Goal: Check status: Check status

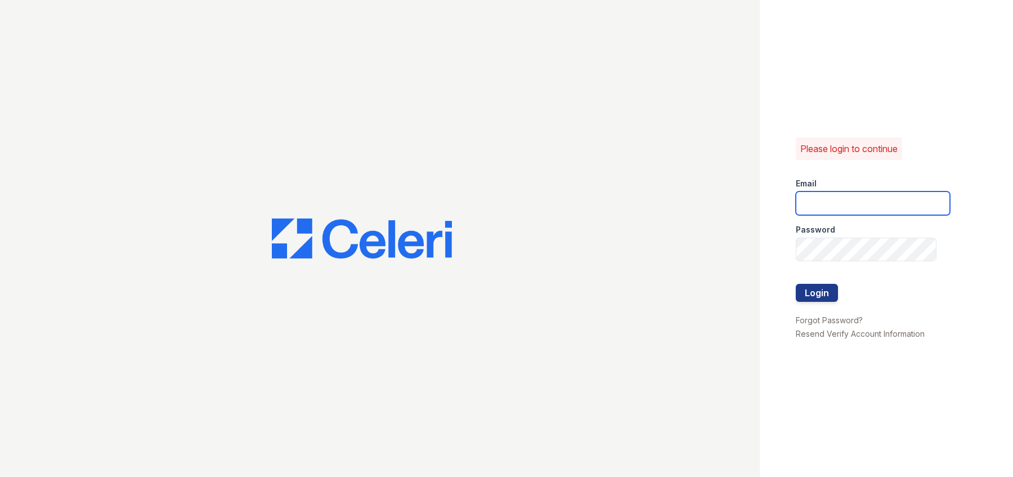
click at [817, 203] on input "email" at bounding box center [873, 203] width 154 height 24
type input "cwiley@trinity-pm.com"
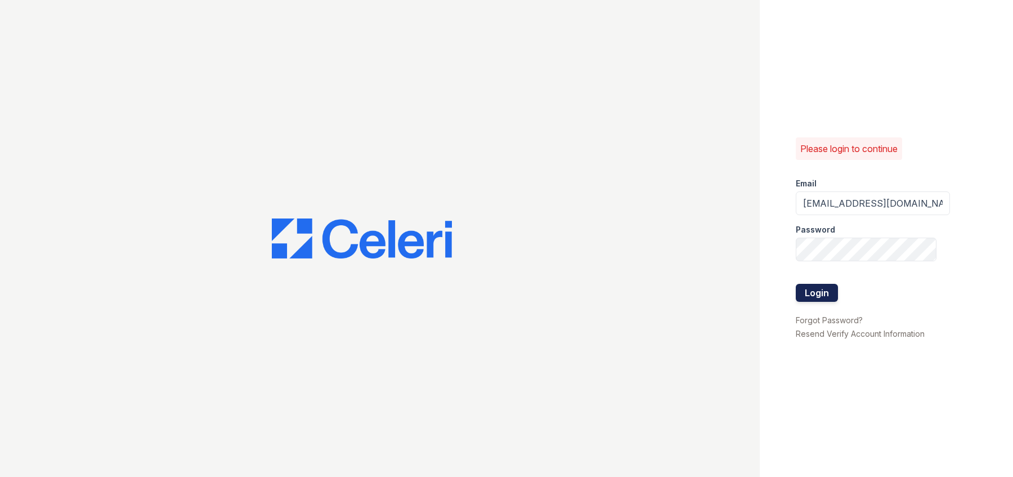
click at [814, 296] on button "Login" at bounding box center [817, 293] width 42 height 18
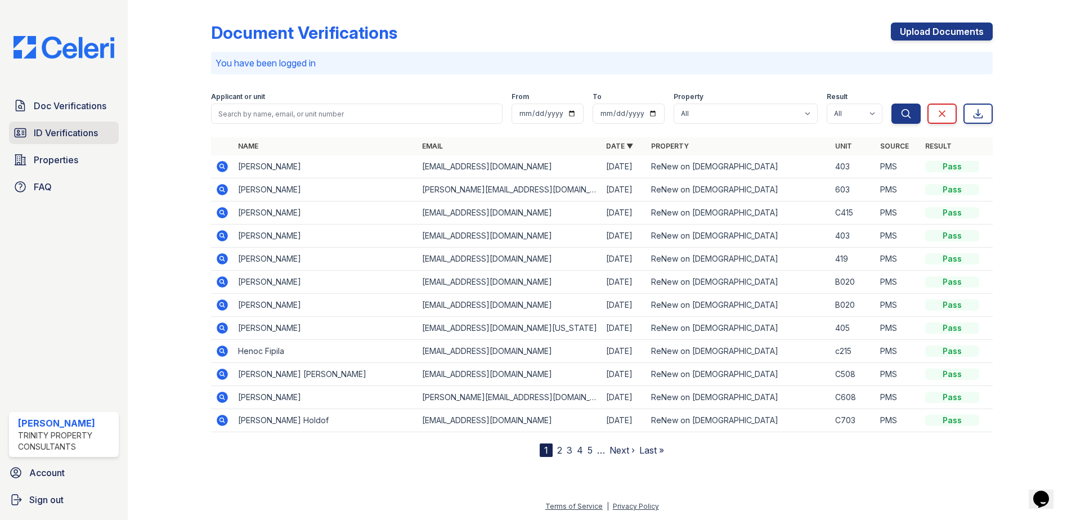
click at [81, 135] on span "ID Verifications" at bounding box center [66, 133] width 64 height 14
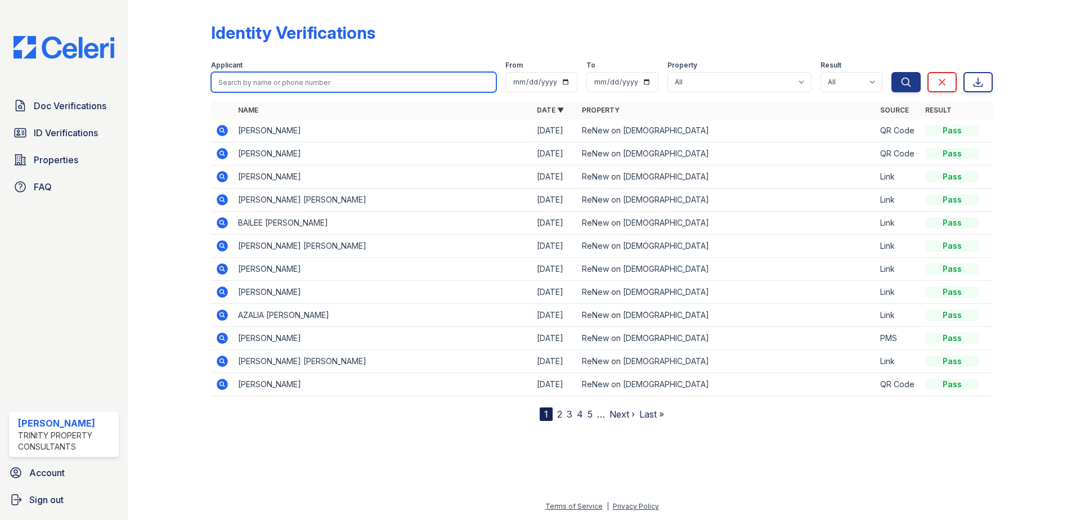
click at [285, 86] on input "search" at bounding box center [353, 82] width 285 height 20
type input "[PERSON_NAME]"
click at [892, 72] on button "Search" at bounding box center [906, 82] width 29 height 20
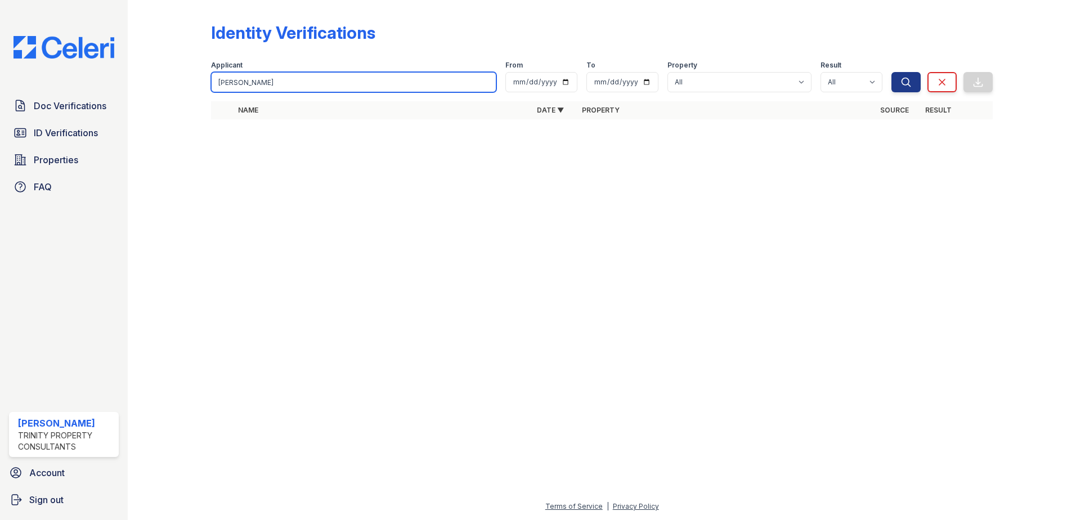
click at [487, 82] on input "[PERSON_NAME]" at bounding box center [353, 82] width 285 height 20
click at [294, 84] on input "search" at bounding box center [353, 82] width 285 height 20
type input "[PERSON_NAME]"
click at [892, 72] on button "Search" at bounding box center [906, 82] width 29 height 20
click at [294, 79] on input "[PERSON_NAME]" at bounding box center [353, 82] width 285 height 20
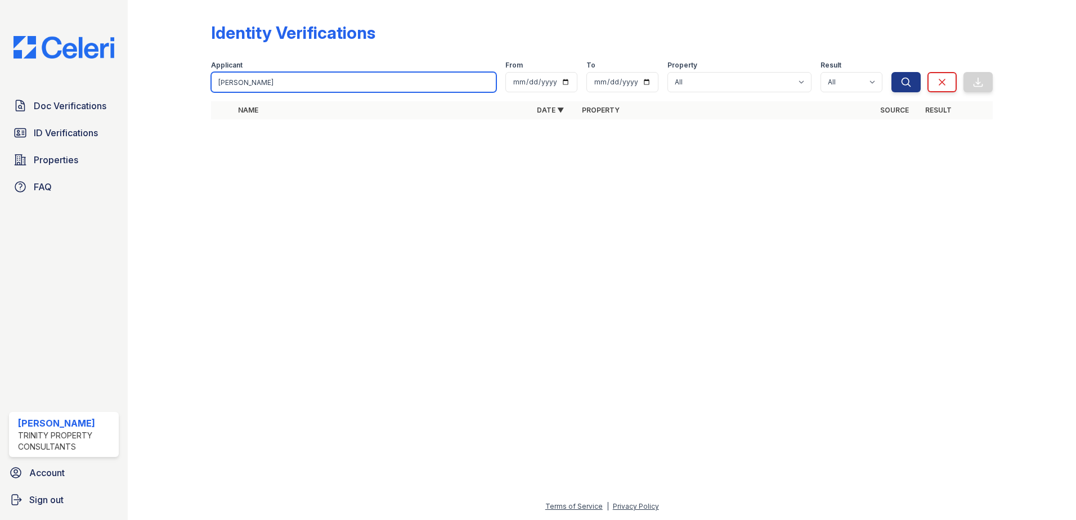
click at [294, 79] on input "[PERSON_NAME]" at bounding box center [353, 82] width 285 height 20
type input "Larissa"
click at [892, 72] on button "Search" at bounding box center [906, 82] width 29 height 20
click at [294, 80] on input "Larissa" at bounding box center [353, 82] width 285 height 20
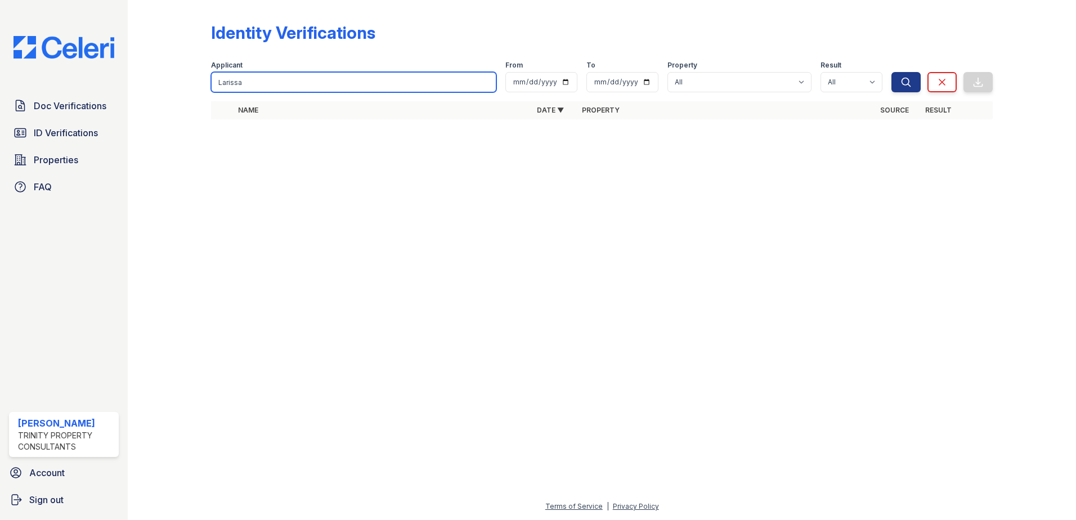
click at [294, 80] on input "Larissa" at bounding box center [353, 82] width 285 height 20
type input "[PERSON_NAME]"
click at [892, 72] on button "Search" at bounding box center [906, 82] width 29 height 20
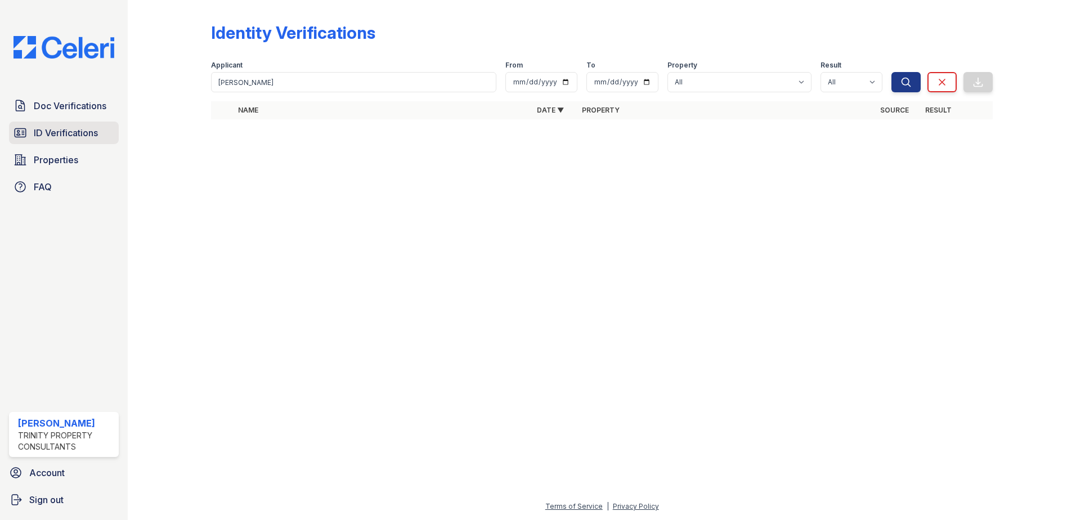
click at [57, 135] on span "ID Verifications" at bounding box center [66, 133] width 64 height 14
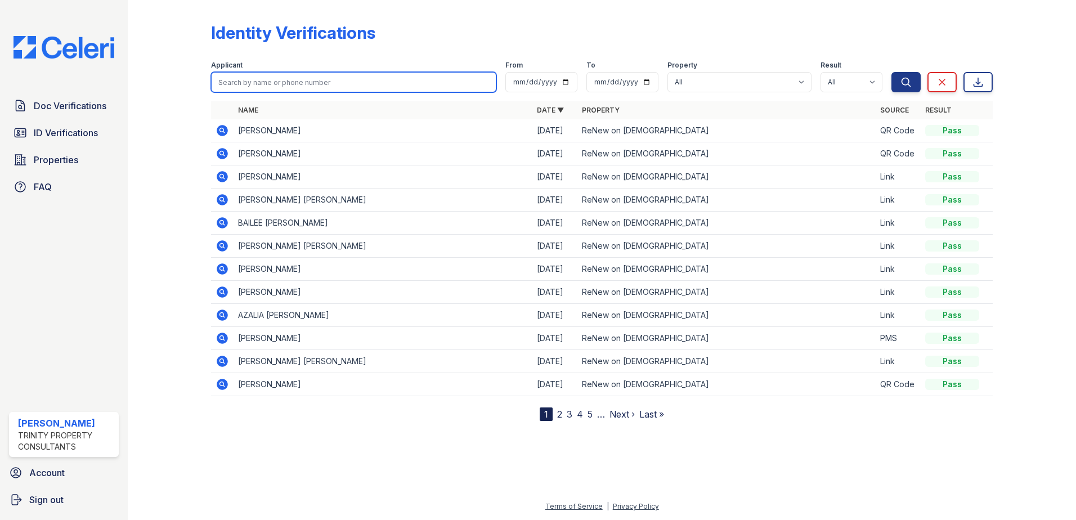
click at [331, 87] on input "search" at bounding box center [353, 82] width 285 height 20
click at [439, 457] on div at bounding box center [602, 469] width 913 height 61
click at [578, 414] on link "4" at bounding box center [580, 414] width 6 height 11
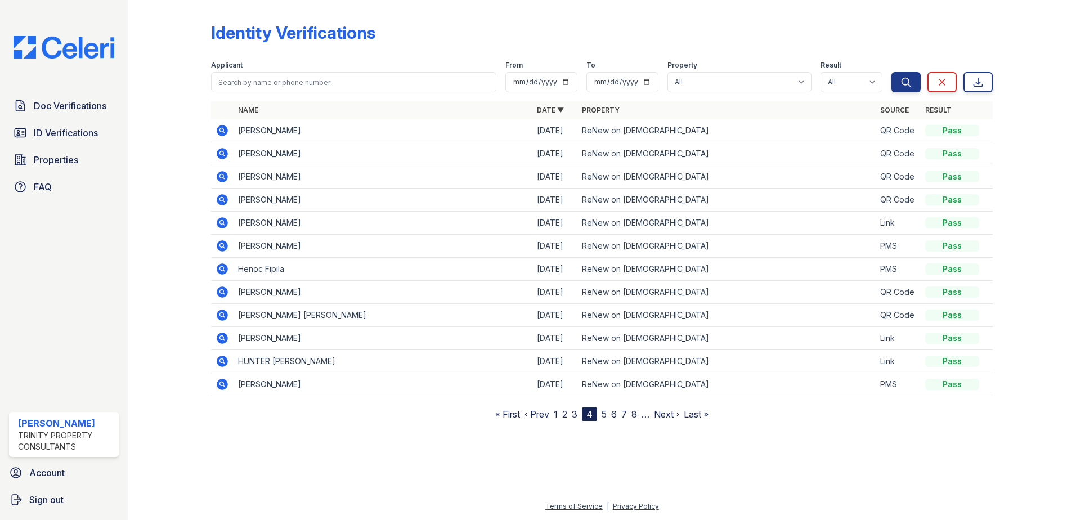
click at [607, 415] on link "5" at bounding box center [604, 414] width 5 height 11
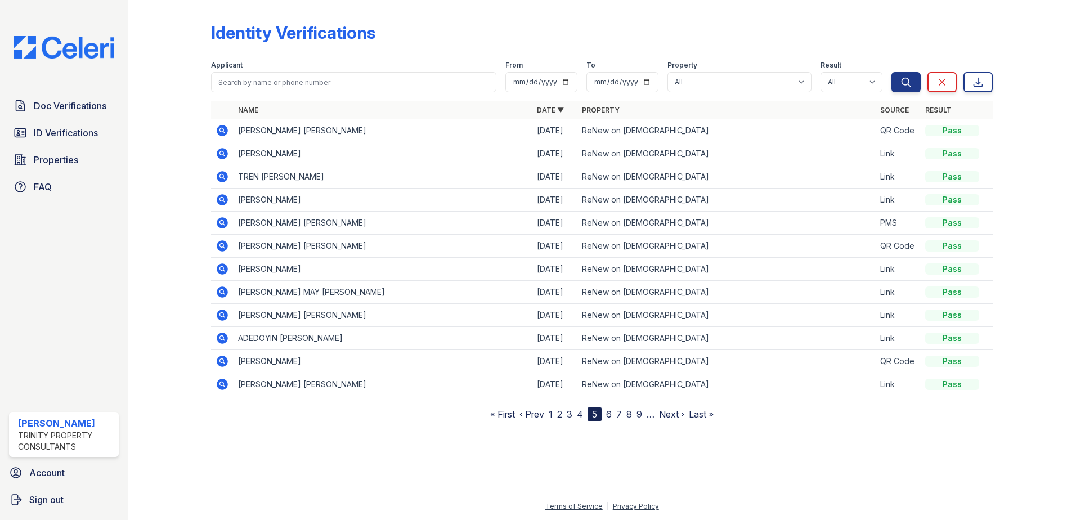
click at [607, 415] on link "6" at bounding box center [609, 414] width 6 height 11
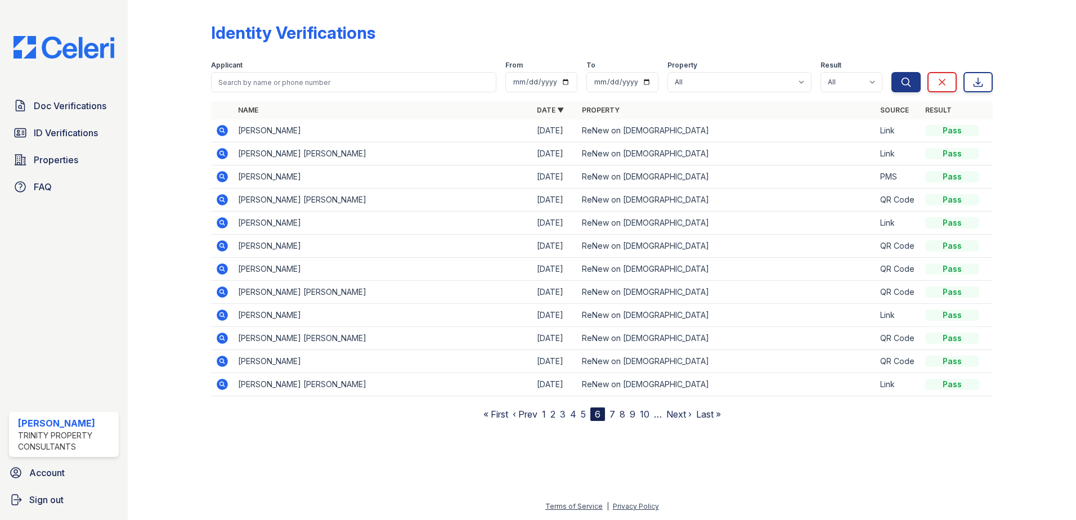
click at [560, 415] on nav "« First ‹ Prev 1 2 3 4 5 6 7 8 9 10 … Next › Last »" at bounding box center [603, 415] width 238 height 14
click at [562, 415] on link "3" at bounding box center [563, 414] width 6 height 11
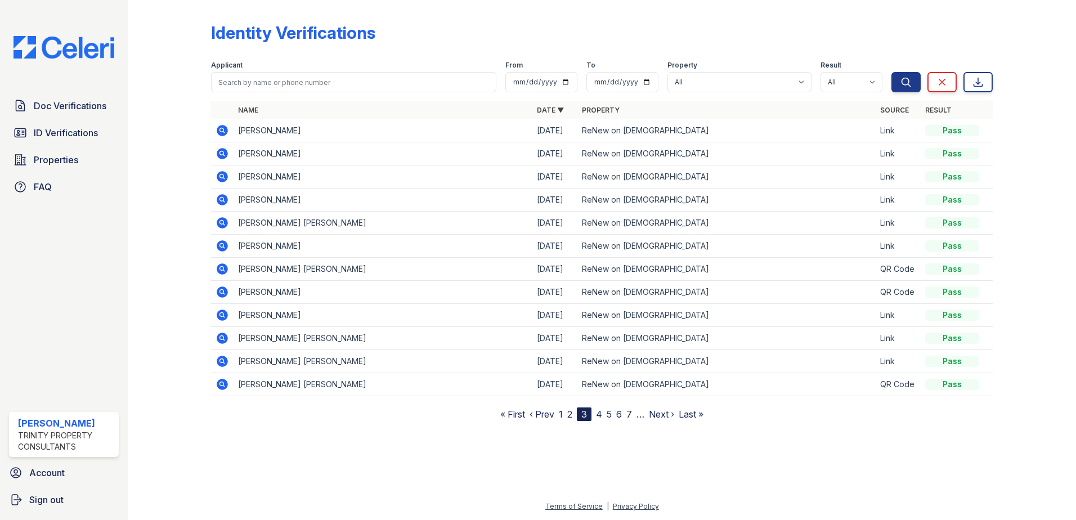
click at [570, 415] on link "2" at bounding box center [569, 414] width 5 height 11
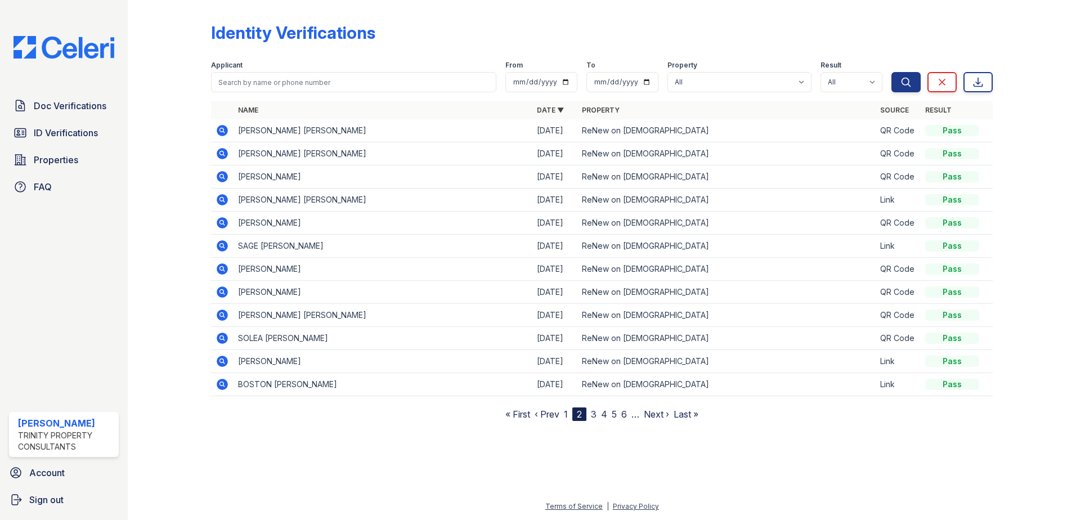
click at [596, 417] on link "3" at bounding box center [594, 414] width 6 height 11
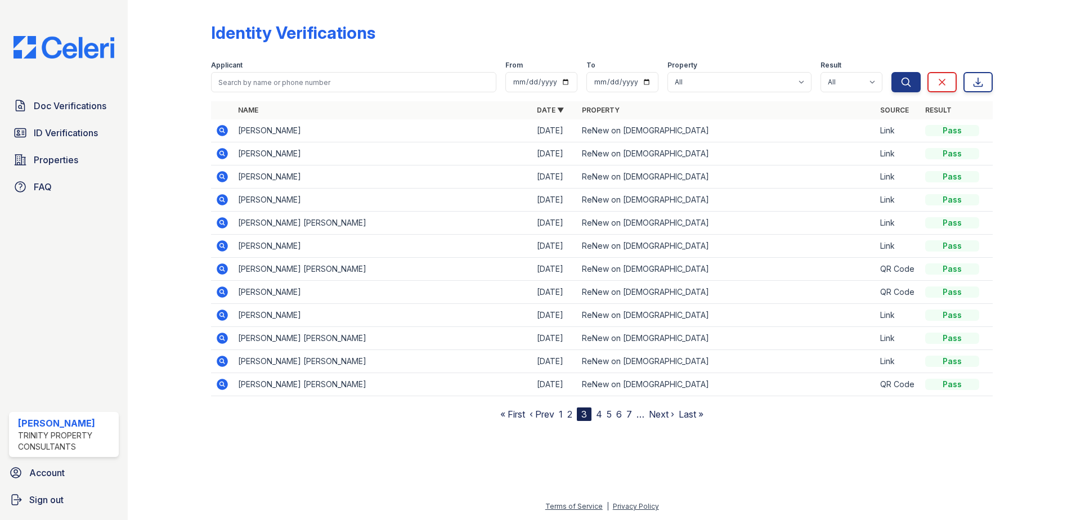
click at [601, 414] on link "4" at bounding box center [599, 414] width 6 height 11
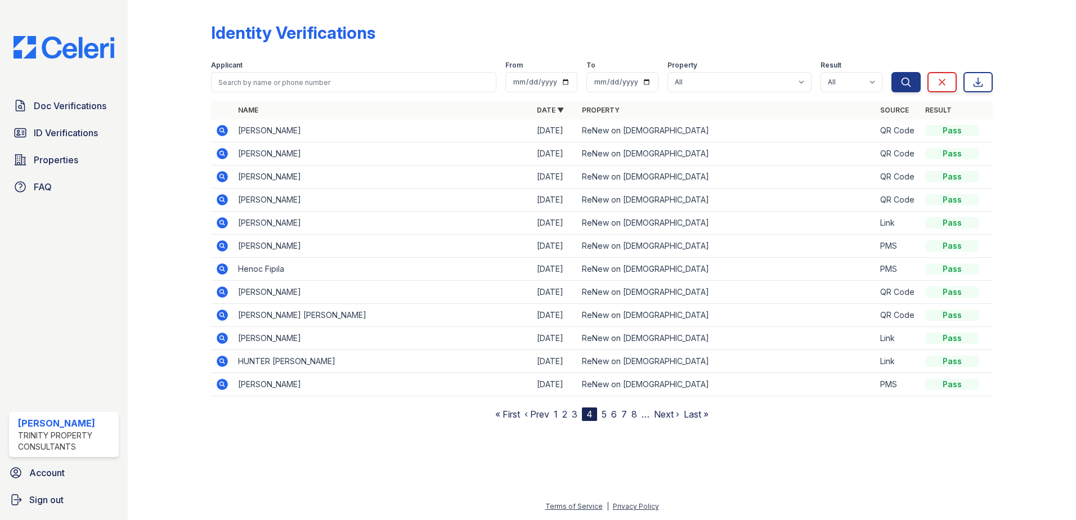
click at [226, 244] on icon at bounding box center [222, 245] width 11 height 11
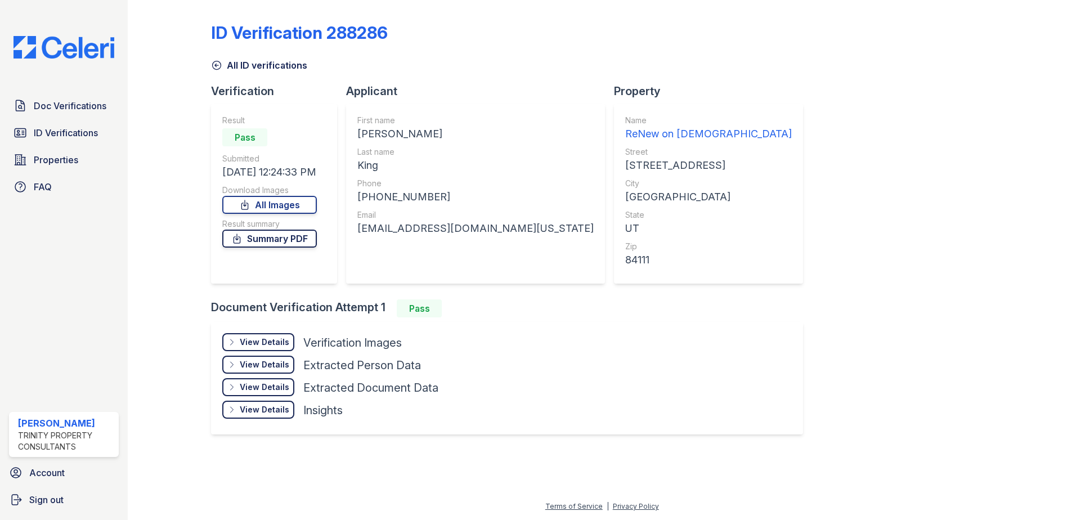
click at [273, 239] on link "Summary PDF" at bounding box center [269, 239] width 95 height 18
click at [269, 342] on div "View Details" at bounding box center [265, 342] width 50 height 11
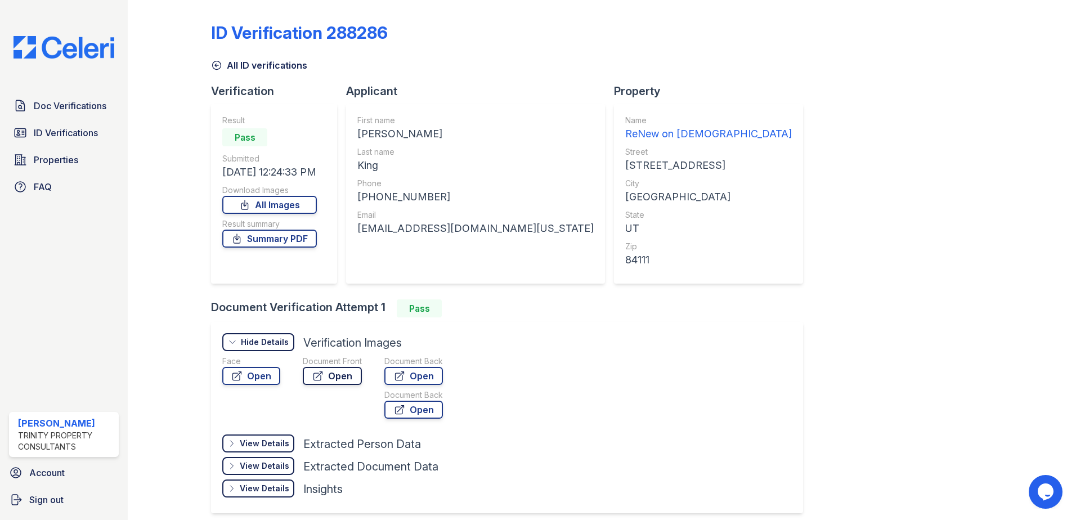
click at [327, 375] on link "Open" at bounding box center [332, 376] width 59 height 18
